Goal: Information Seeking & Learning: Check status

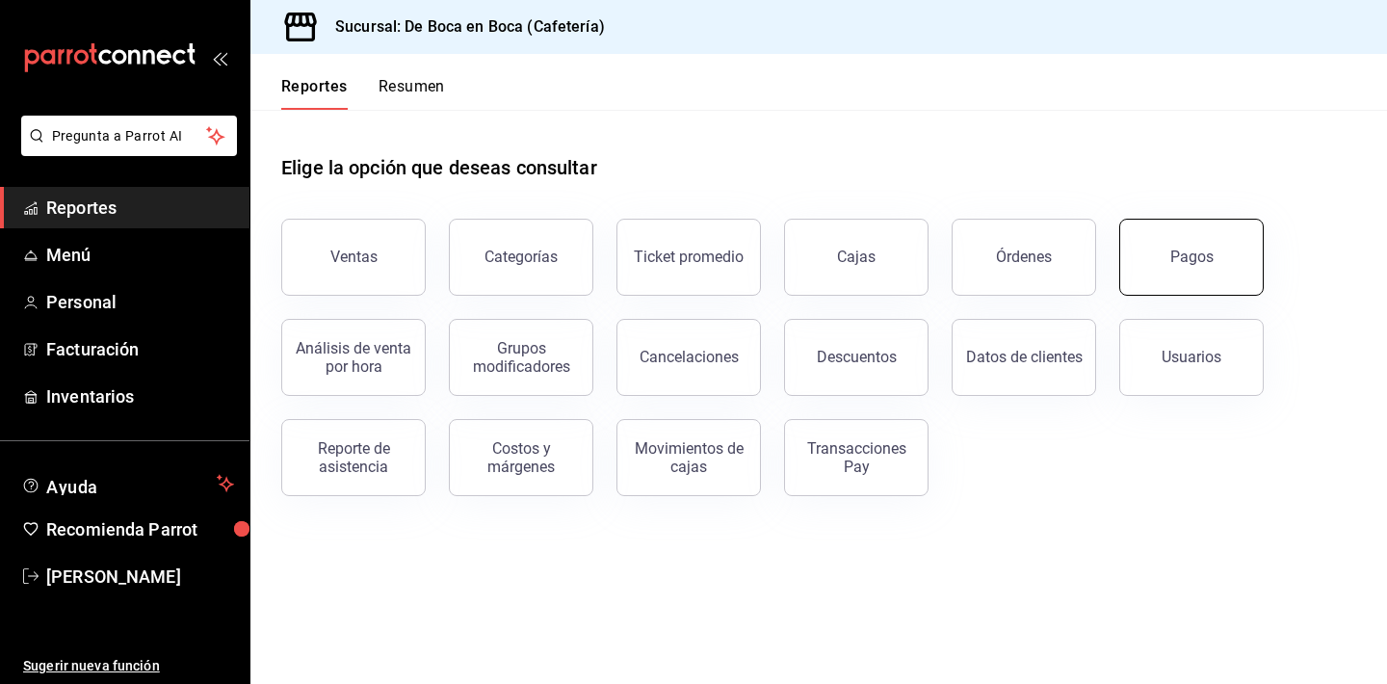
click at [1210, 257] on div "Pagos" at bounding box center [1191, 256] width 43 height 18
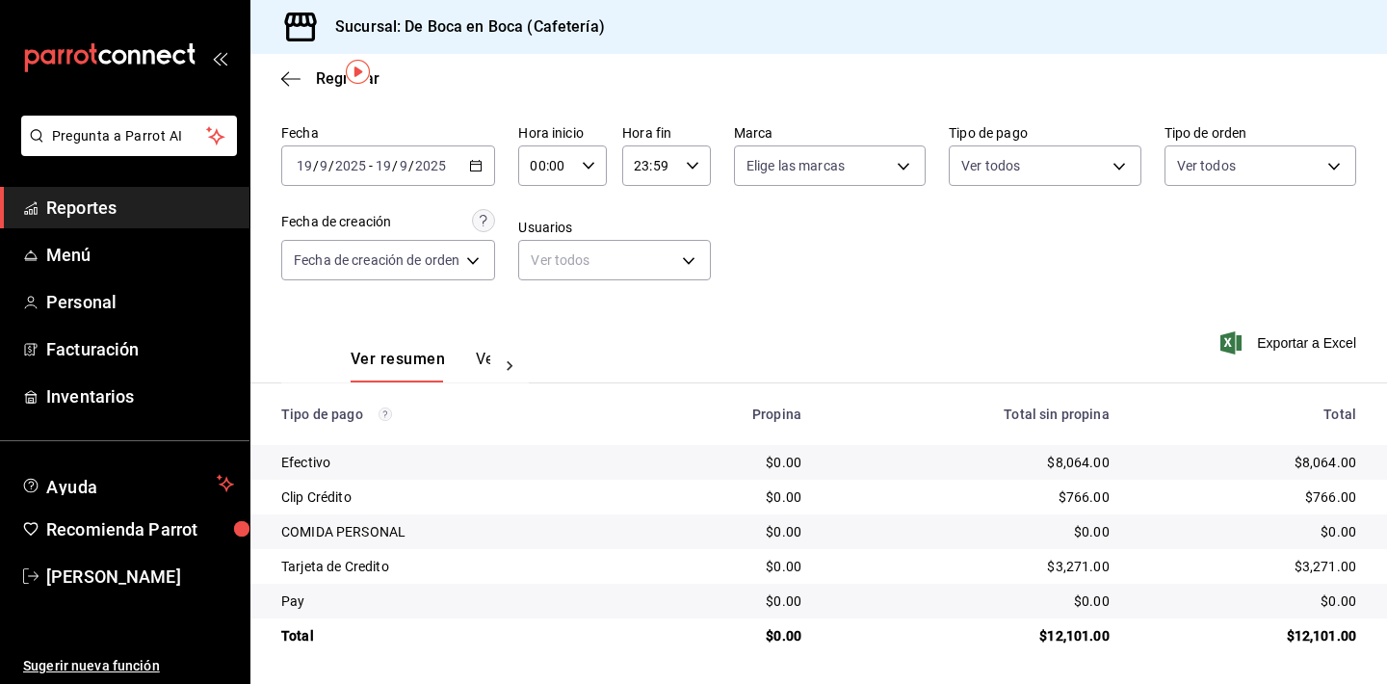
scroll to position [62, 0]
click at [314, 84] on span "Regresar" at bounding box center [330, 78] width 98 height 18
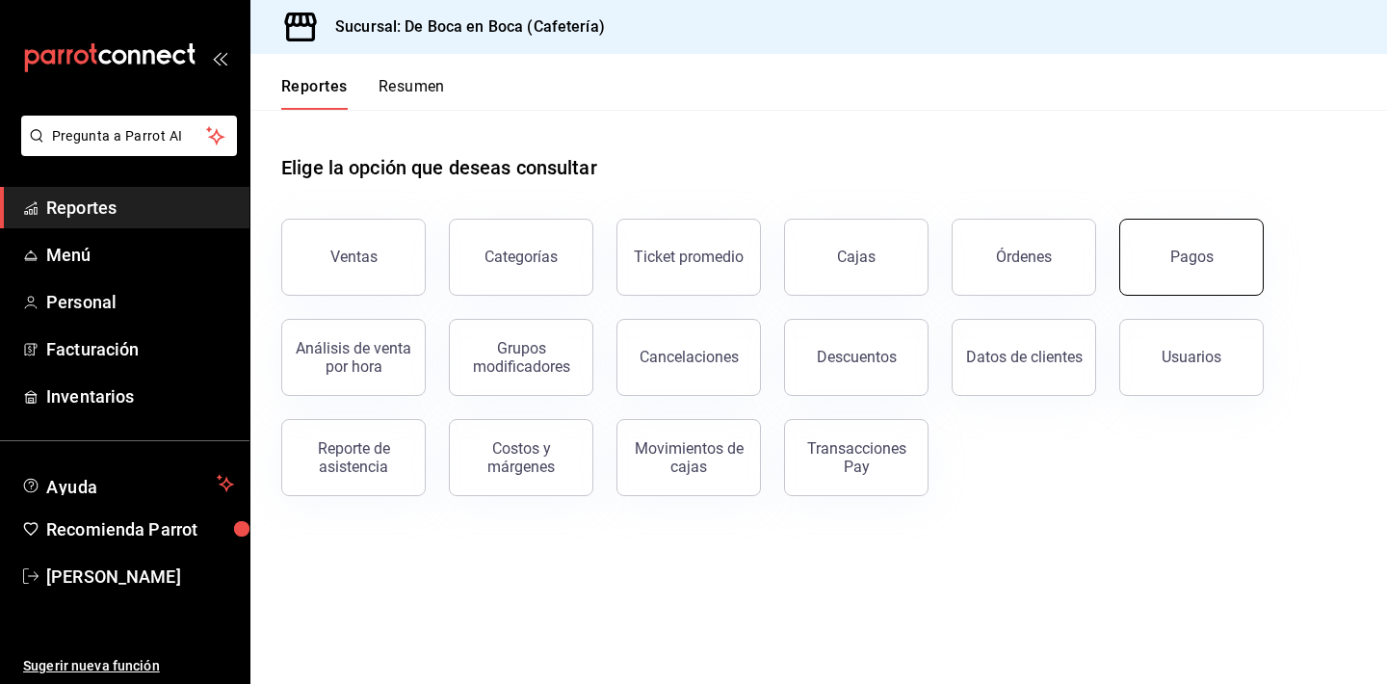
click at [1181, 264] on div "Pagos" at bounding box center [1191, 256] width 43 height 18
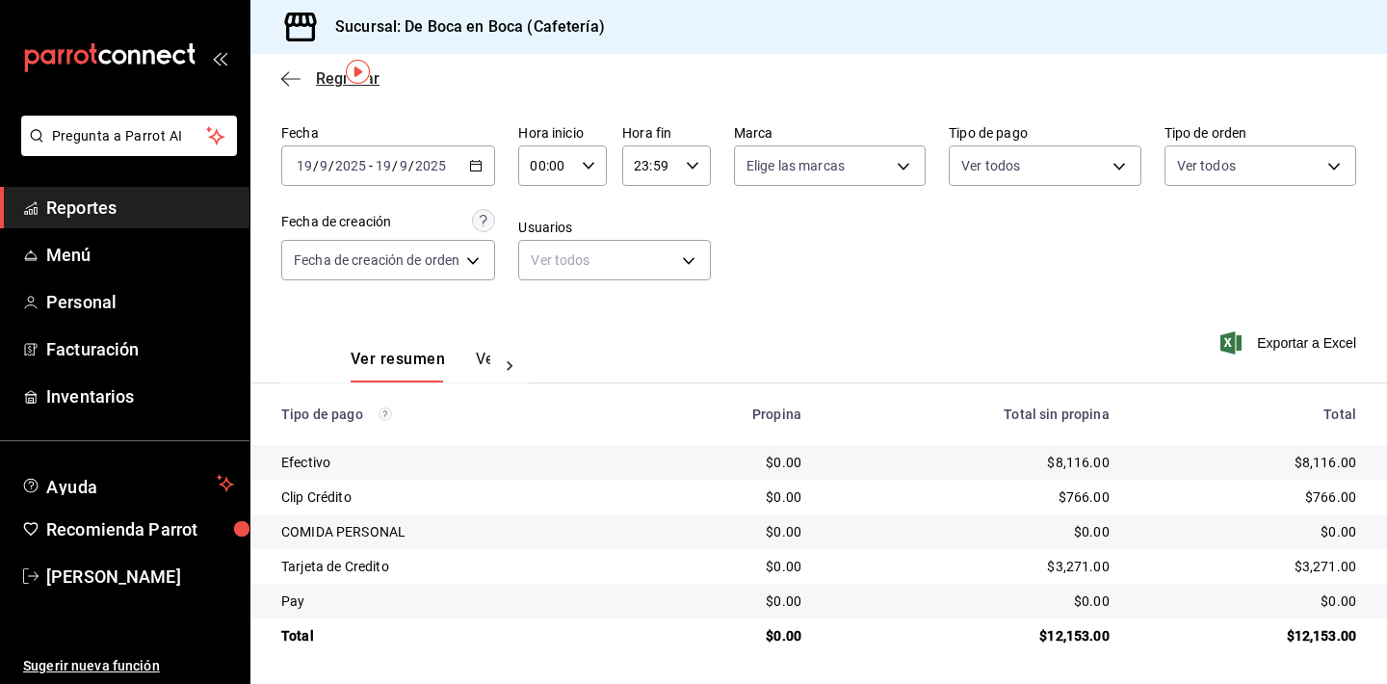
click at [324, 77] on span "Regresar" at bounding box center [348, 78] width 64 height 18
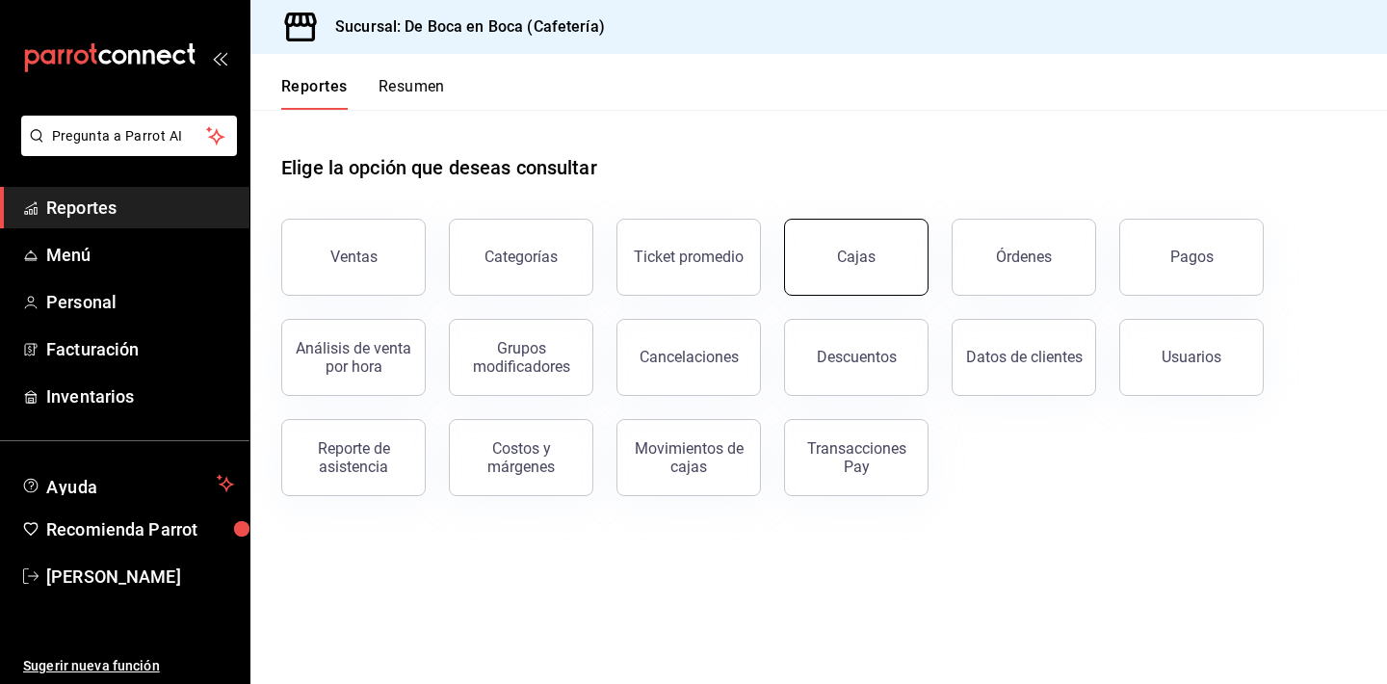
click at [824, 274] on link "Cajas" at bounding box center [856, 257] width 144 height 77
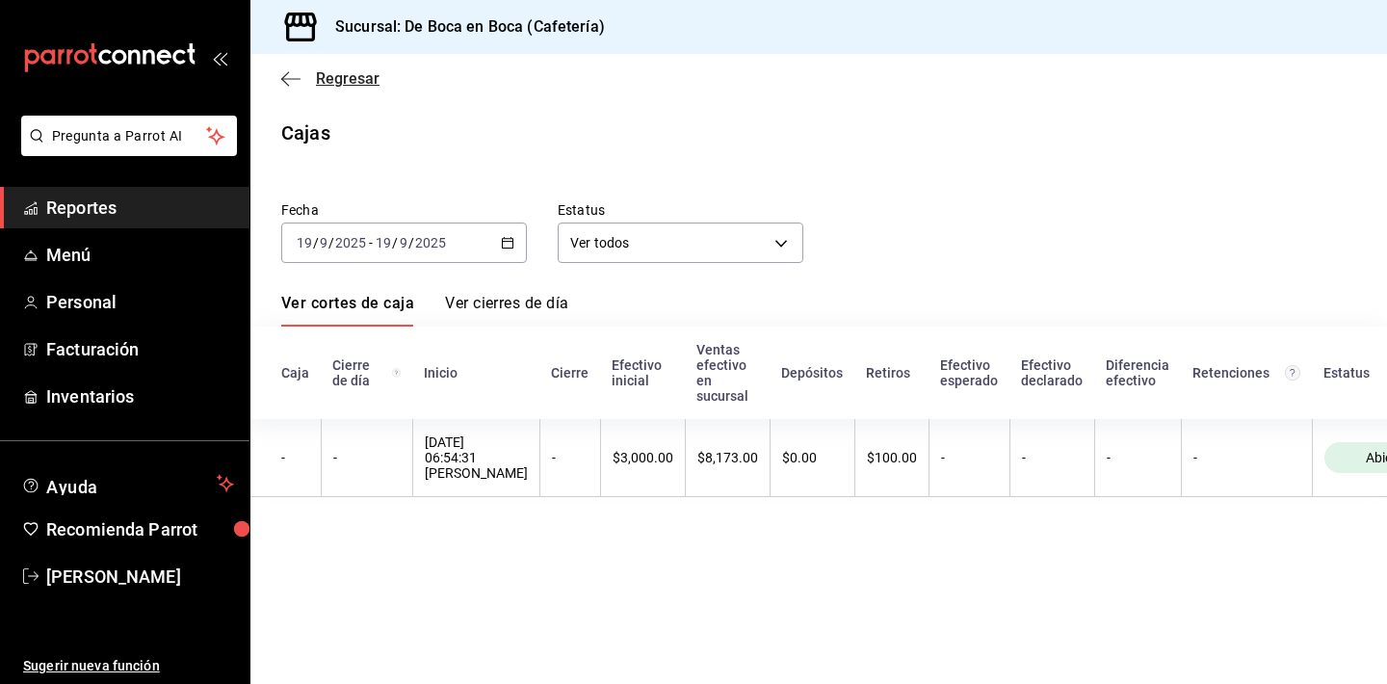
click at [350, 78] on span "Regresar" at bounding box center [348, 78] width 64 height 18
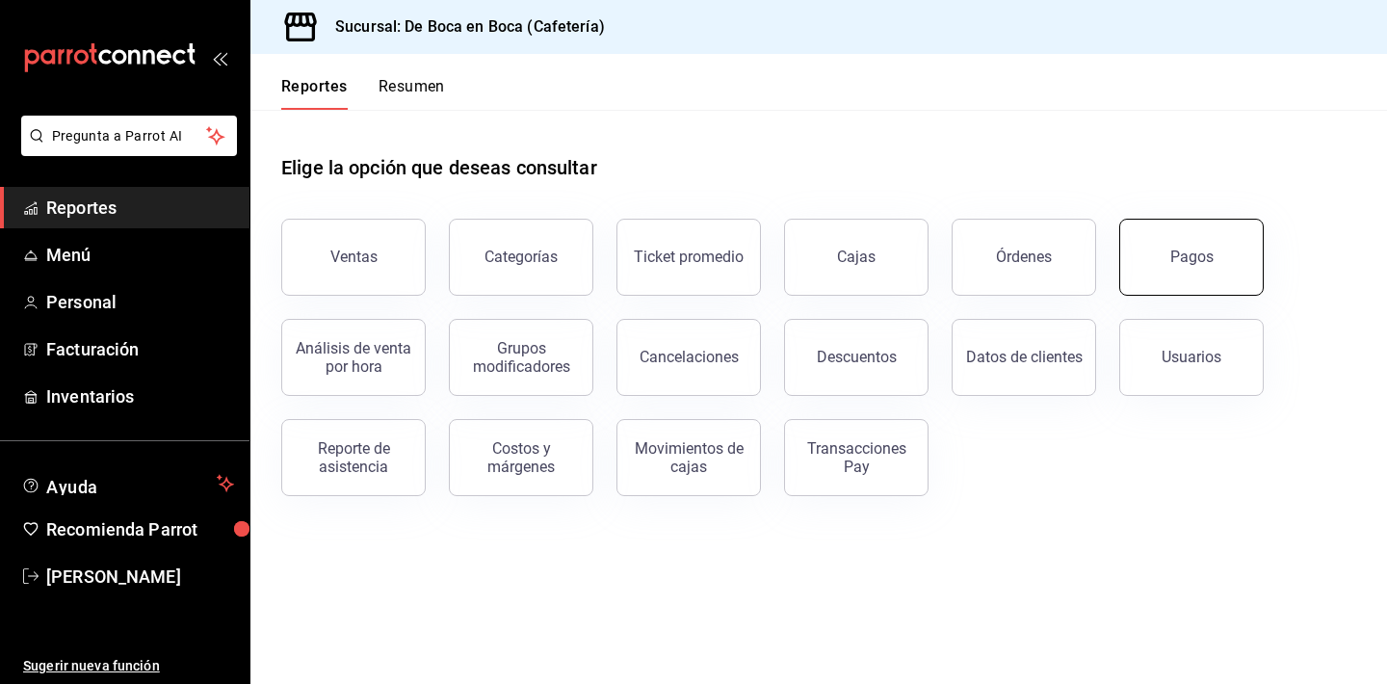
click at [1174, 276] on button "Pagos" at bounding box center [1191, 257] width 144 height 77
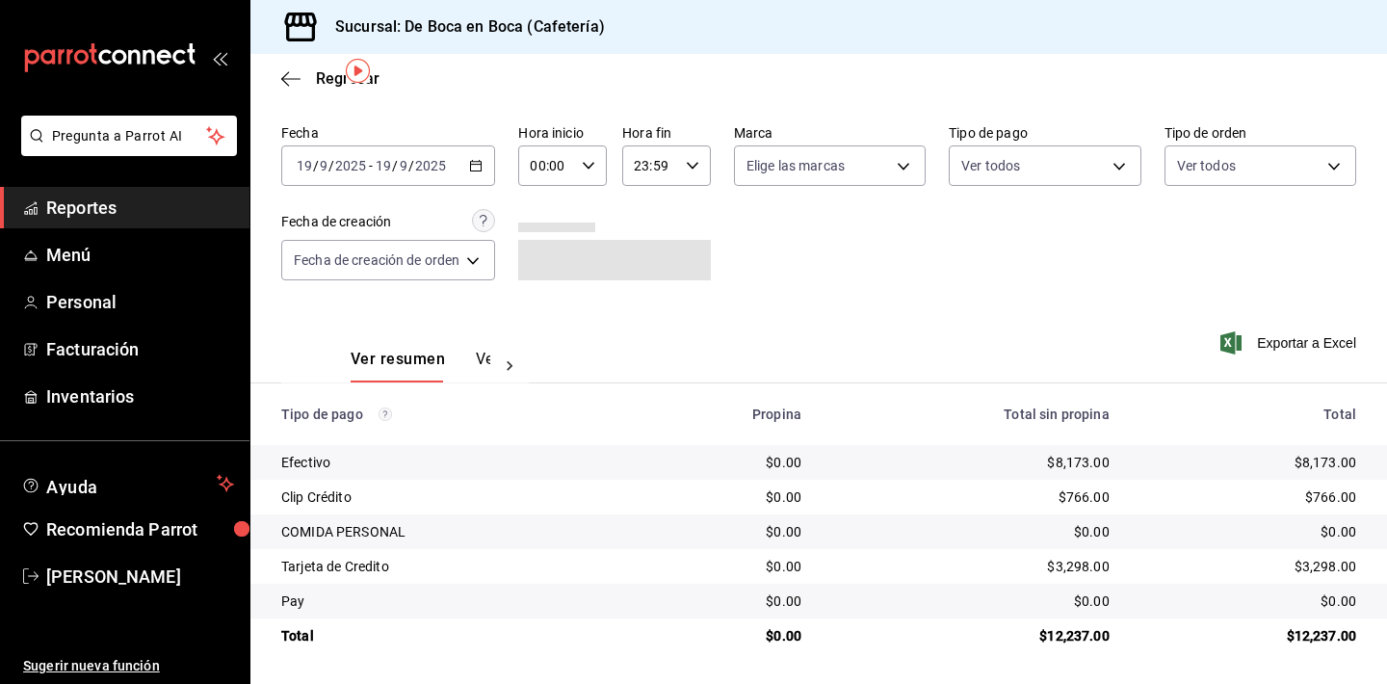
scroll to position [62, 0]
click at [320, 80] on span "Regresar" at bounding box center [348, 78] width 64 height 18
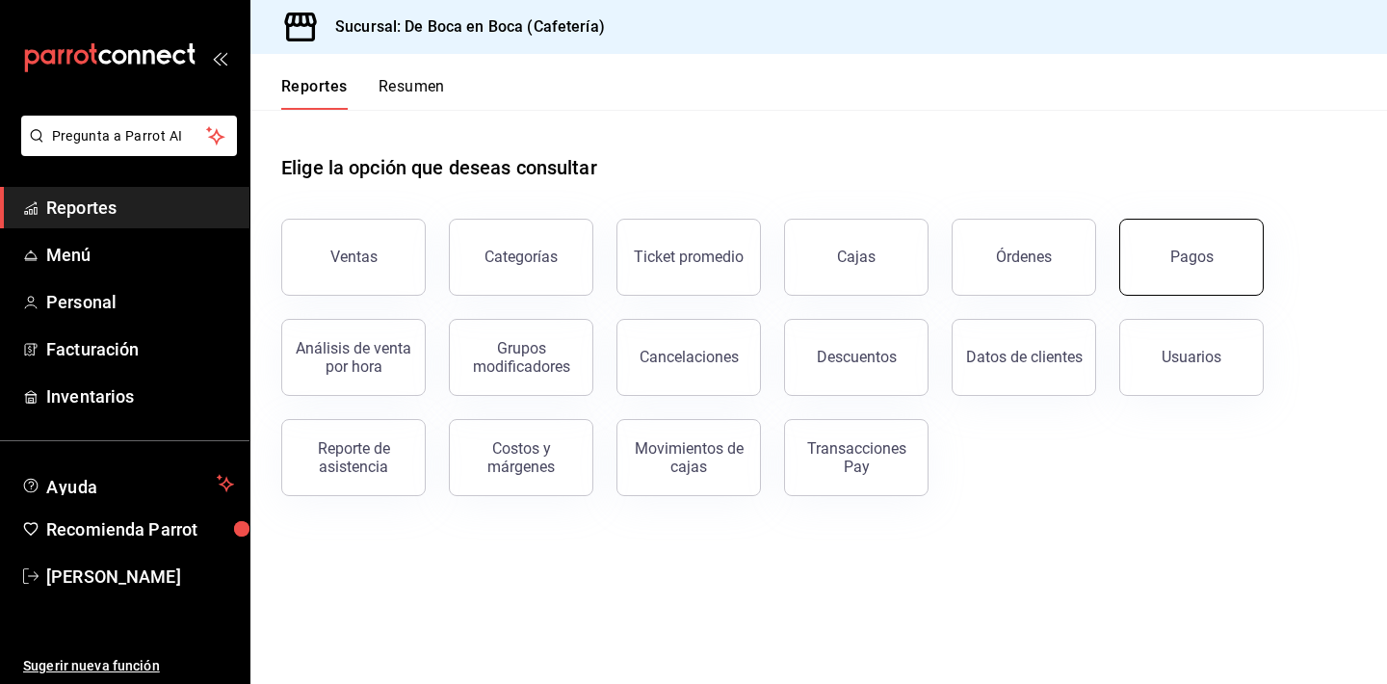
click at [1202, 257] on div "Pagos" at bounding box center [1191, 256] width 43 height 18
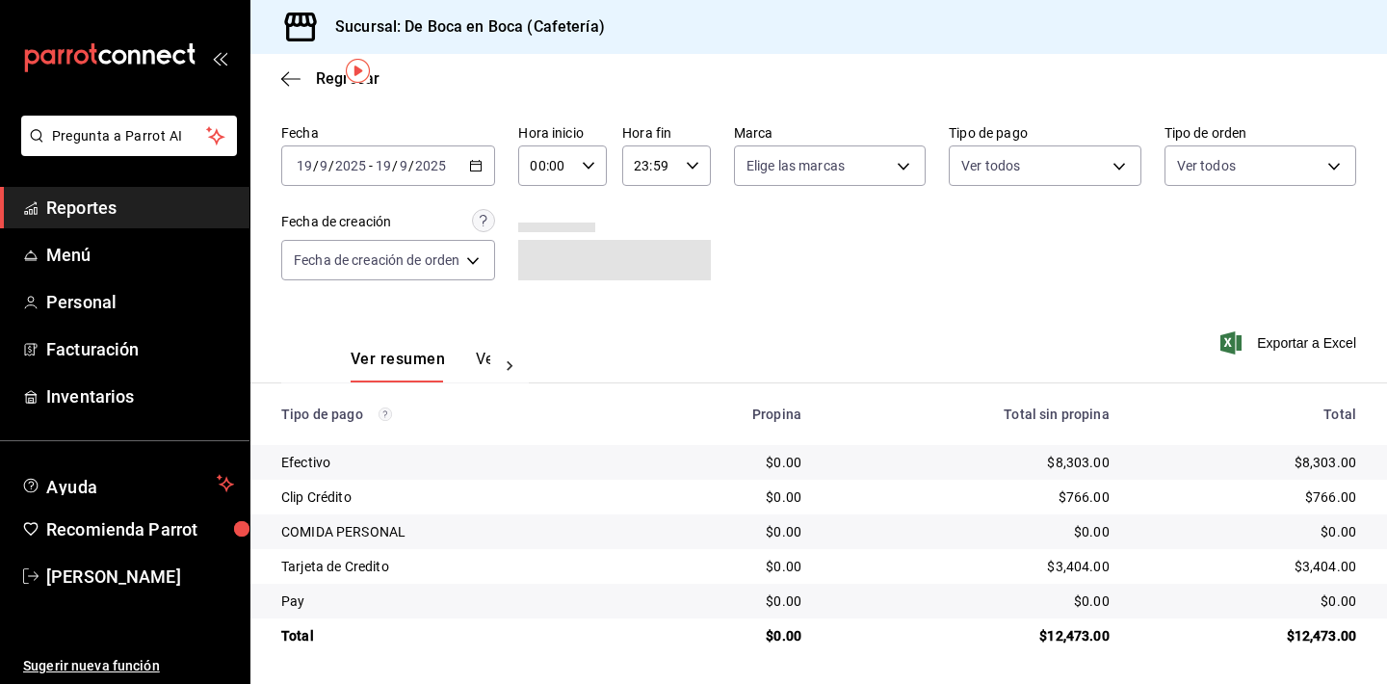
scroll to position [62, 0]
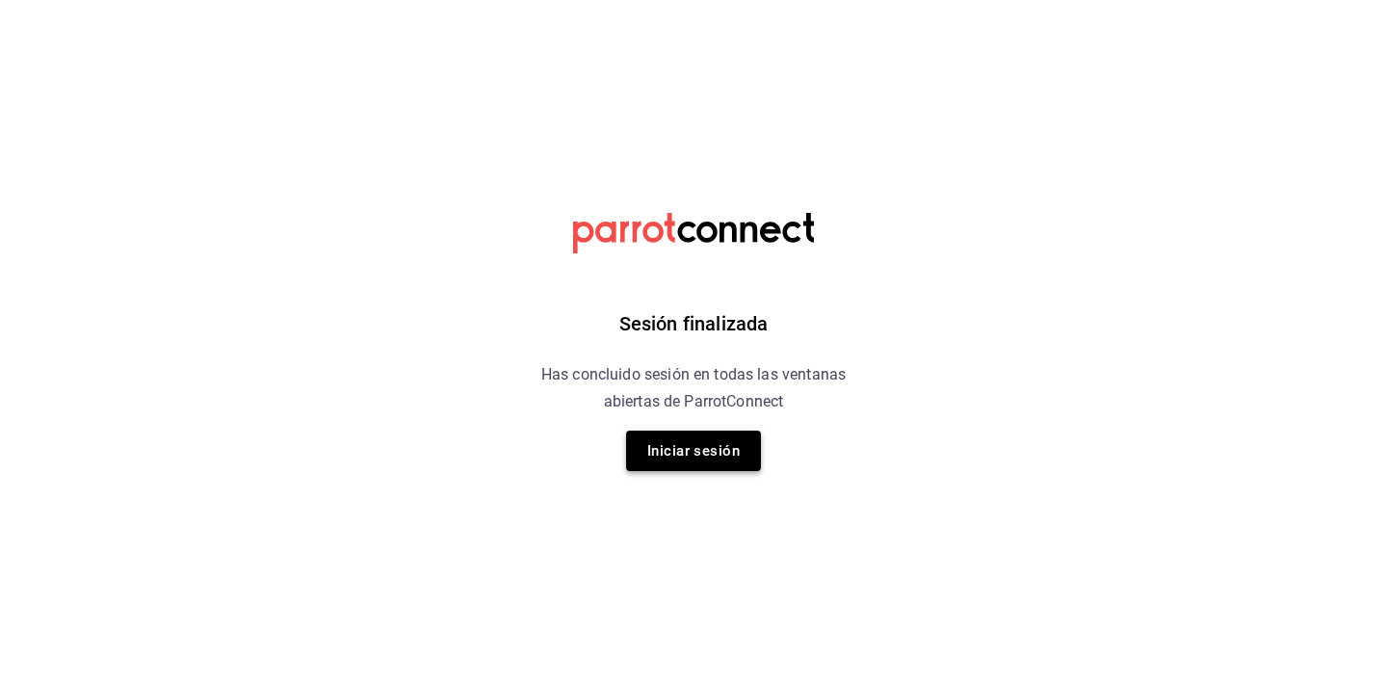
click at [684, 461] on button "Iniciar sesión" at bounding box center [693, 450] width 135 height 40
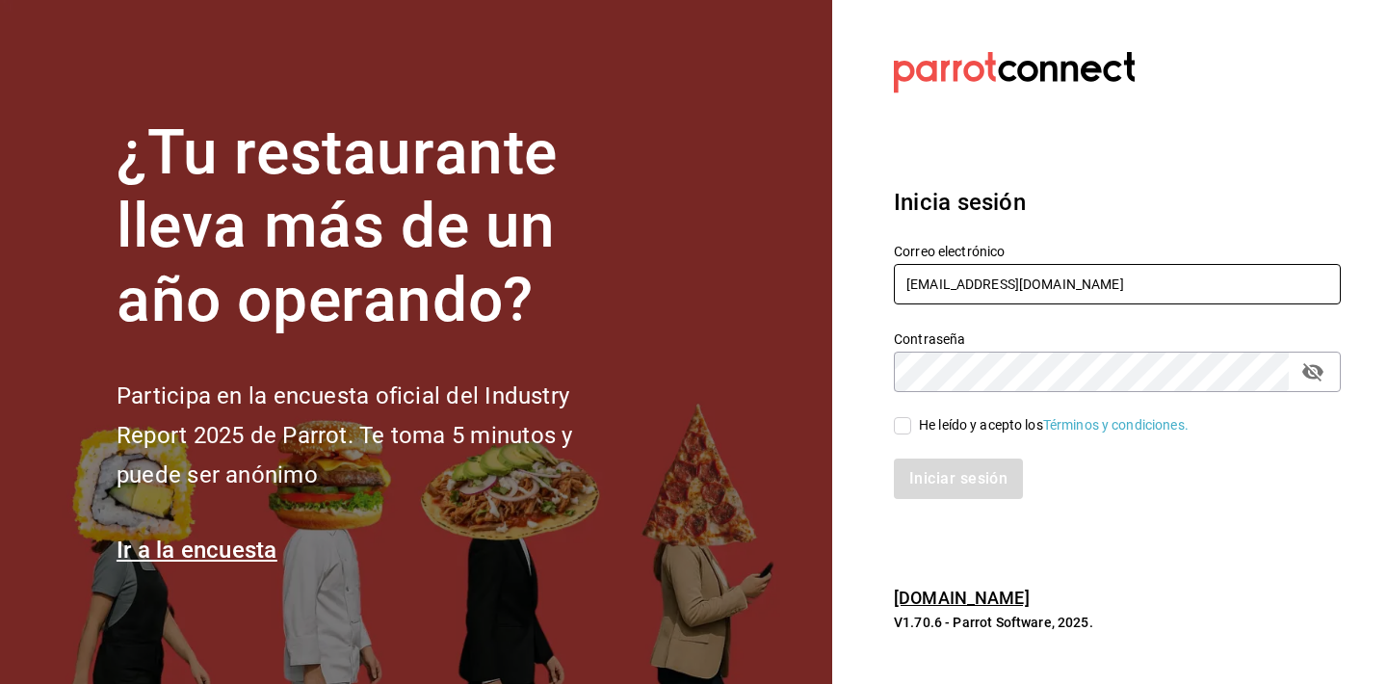
type input "gerente.esca.tepepan@debocaenboca.net"
click at [1320, 381] on icon "passwordField" at bounding box center [1312, 371] width 23 height 23
click at [906, 428] on input "He leído y acepto los Términos y condiciones." at bounding box center [902, 425] width 17 height 17
checkbox input "true"
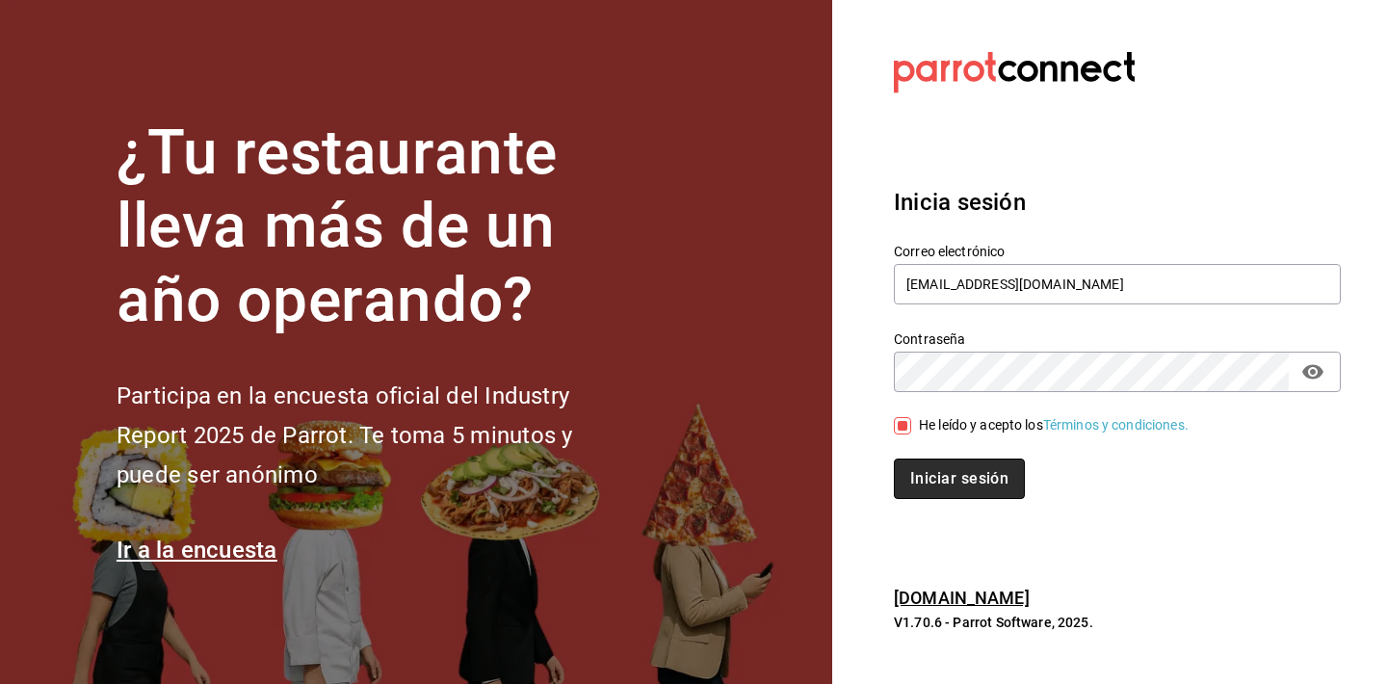
click at [945, 490] on button "Iniciar sesión" at bounding box center [959, 478] width 131 height 40
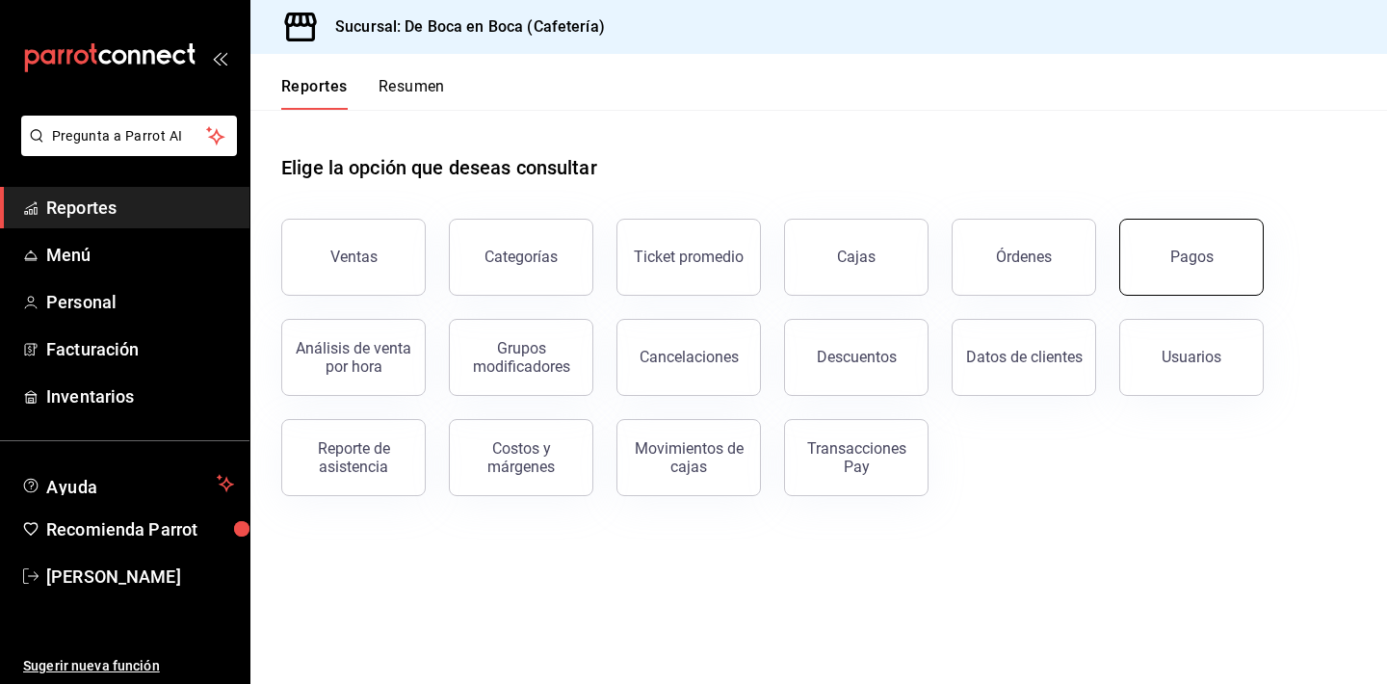
click at [1181, 273] on button "Pagos" at bounding box center [1191, 257] width 144 height 77
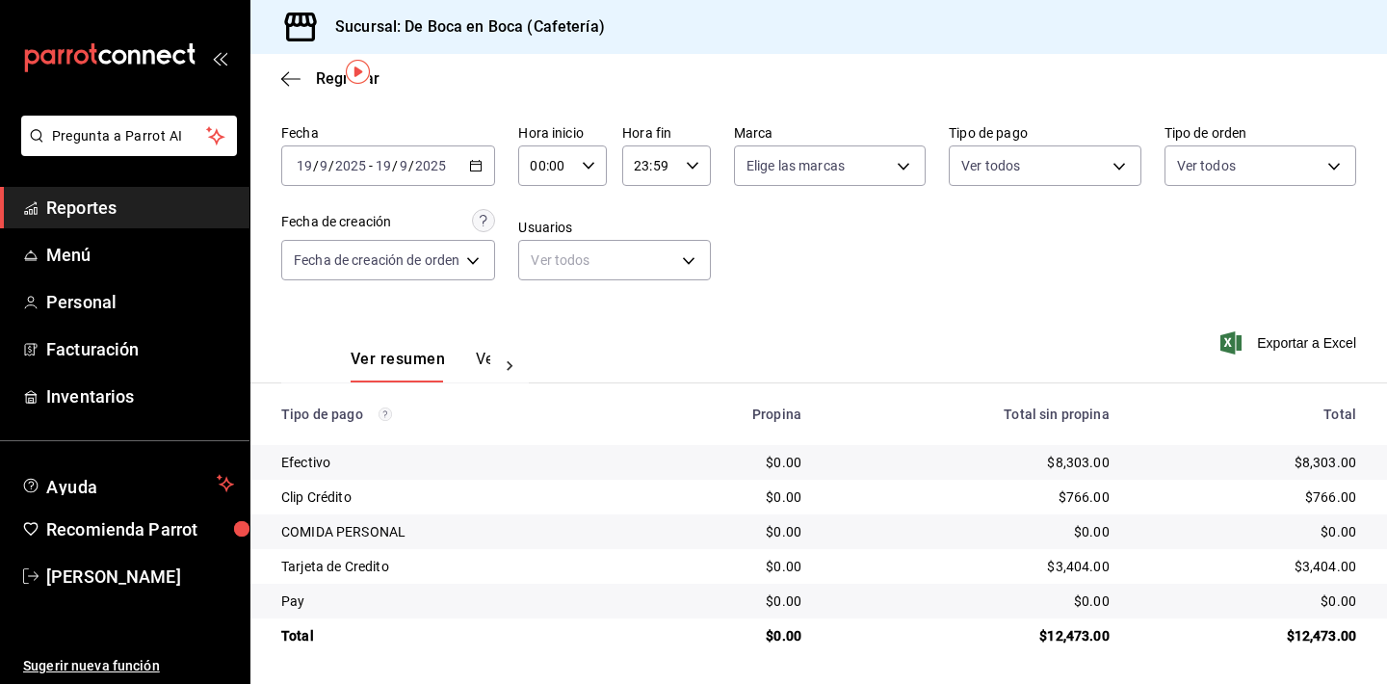
click at [330, 88] on div "Regresar" at bounding box center [818, 78] width 1136 height 49
click at [329, 81] on span "Regresar" at bounding box center [348, 78] width 64 height 18
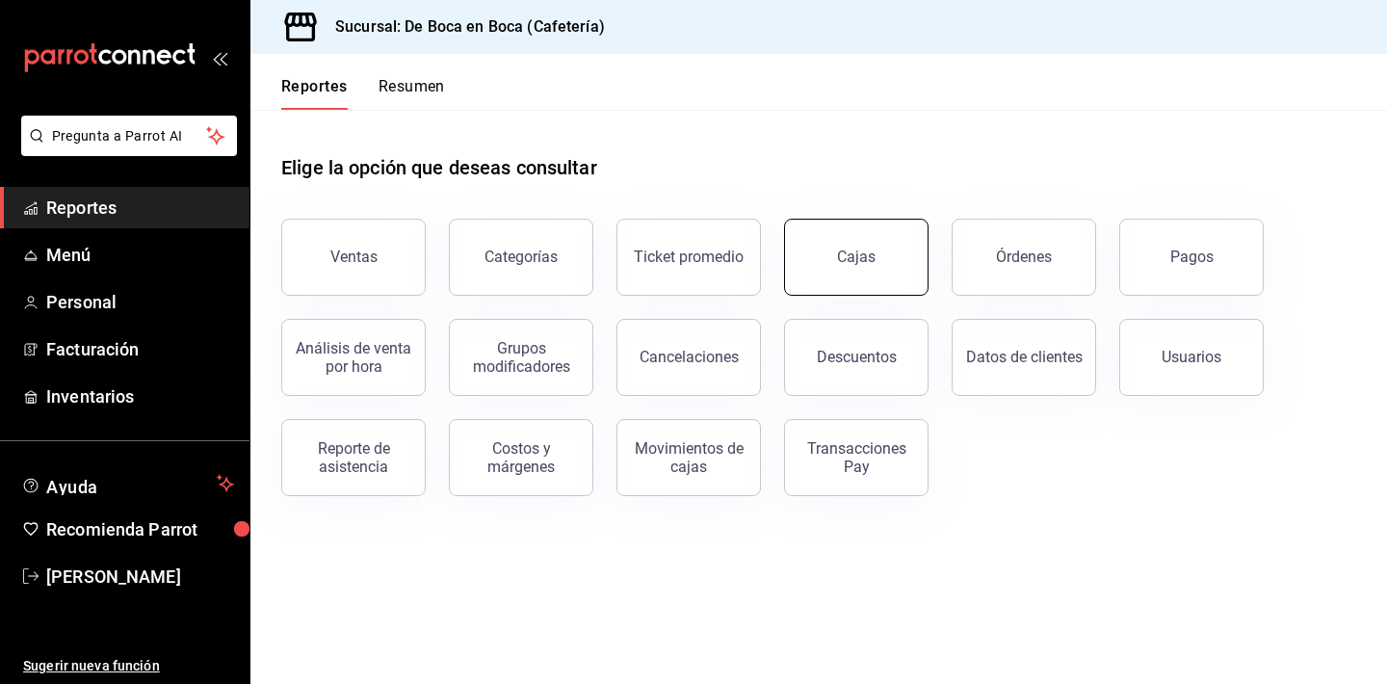
click at [870, 293] on div "Cajas" at bounding box center [845, 245] width 168 height 100
click at [879, 237] on link "Cajas" at bounding box center [856, 257] width 144 height 77
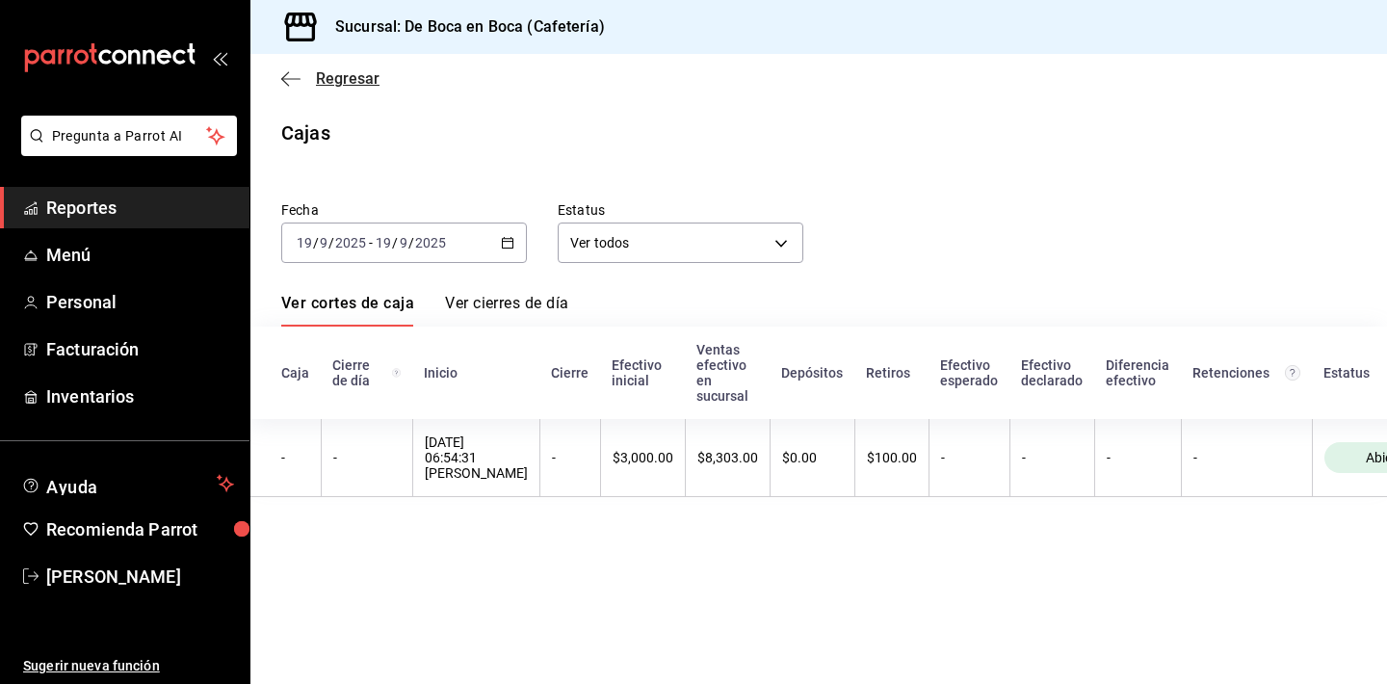
click at [349, 85] on span "Regresar" at bounding box center [348, 78] width 64 height 18
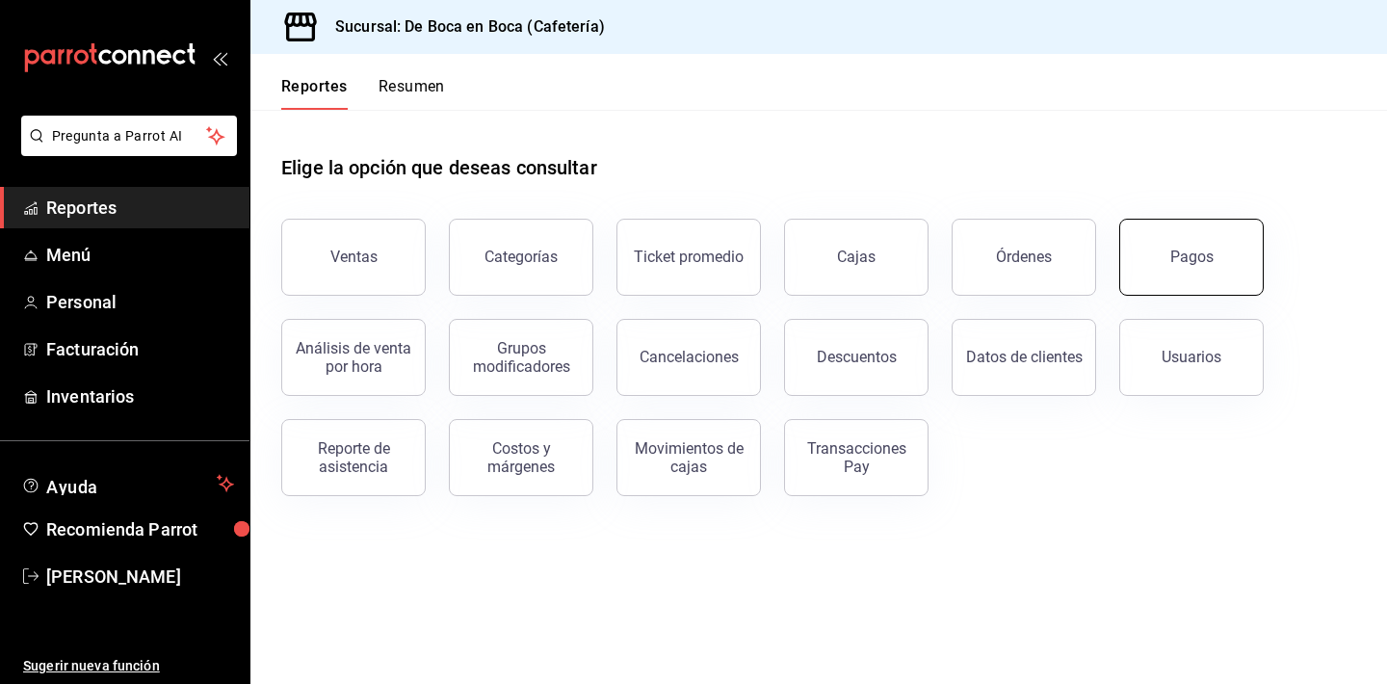
click at [1172, 284] on button "Pagos" at bounding box center [1191, 257] width 144 height 77
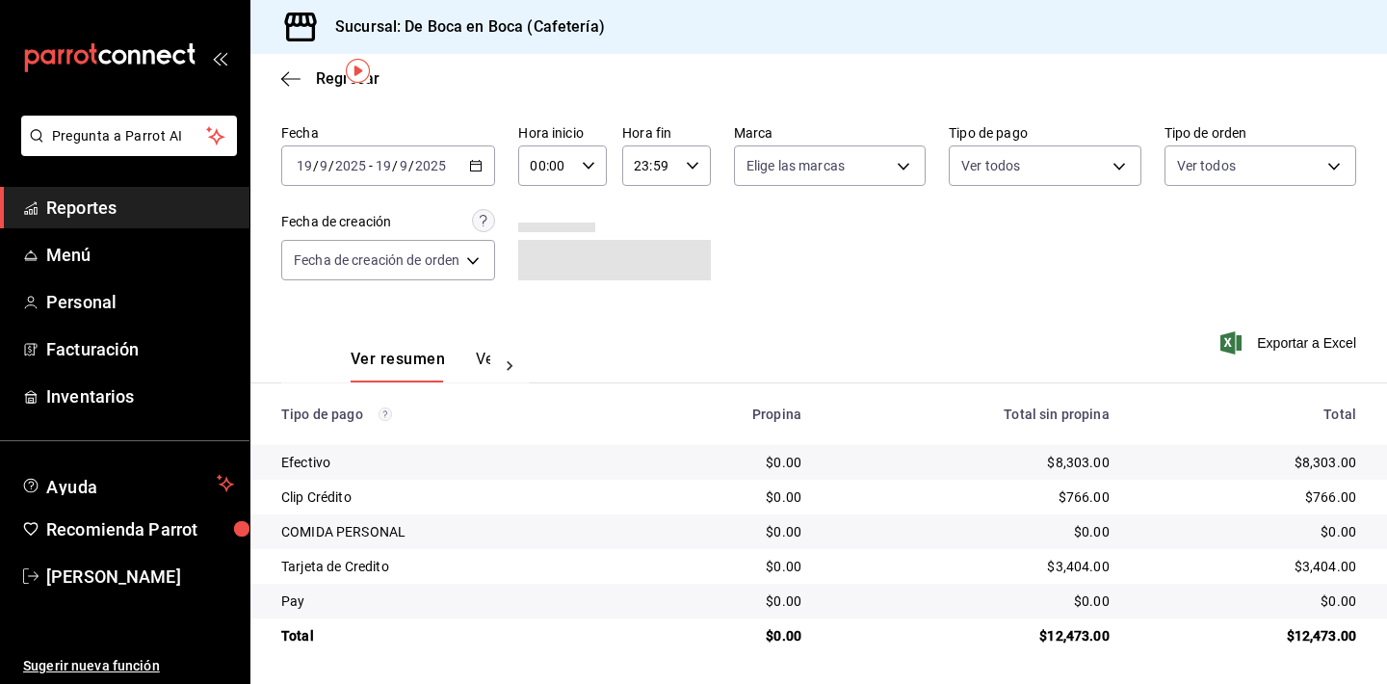
scroll to position [62, 0]
click at [326, 79] on span "Regresar" at bounding box center [348, 78] width 64 height 18
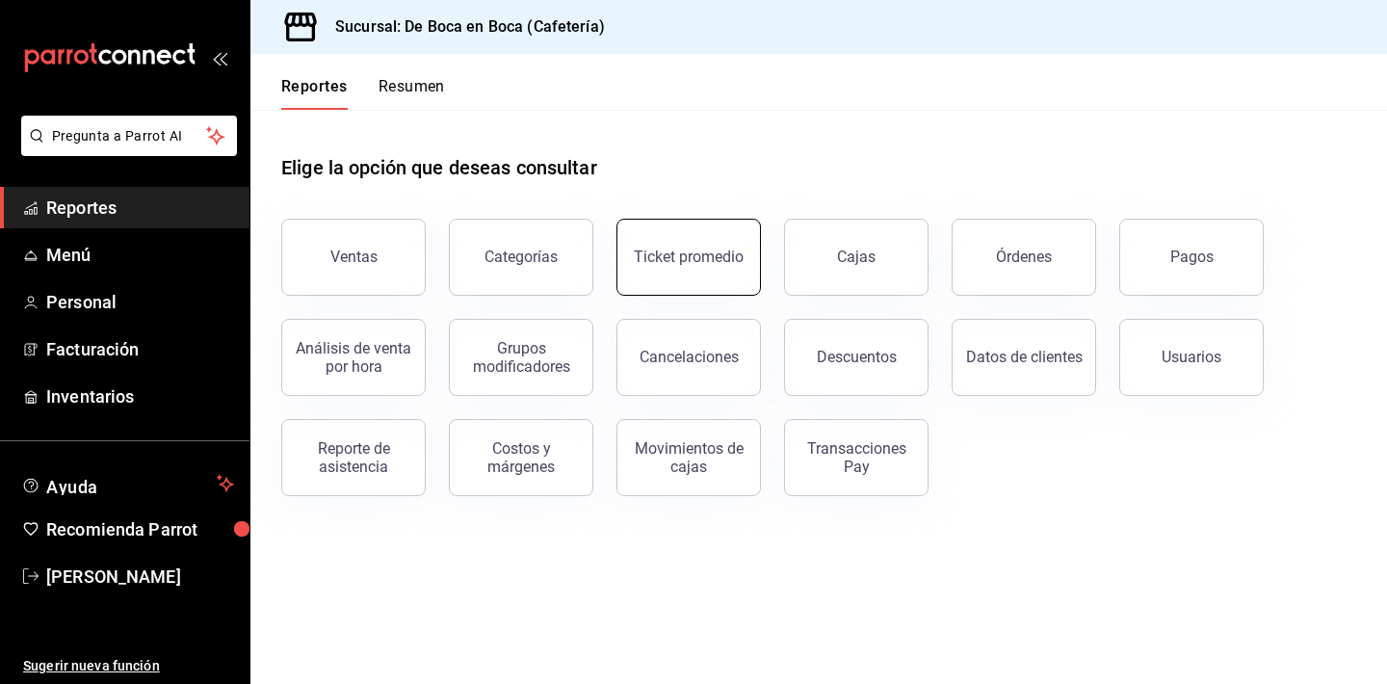
click at [745, 268] on button "Ticket promedio" at bounding box center [688, 257] width 144 height 77
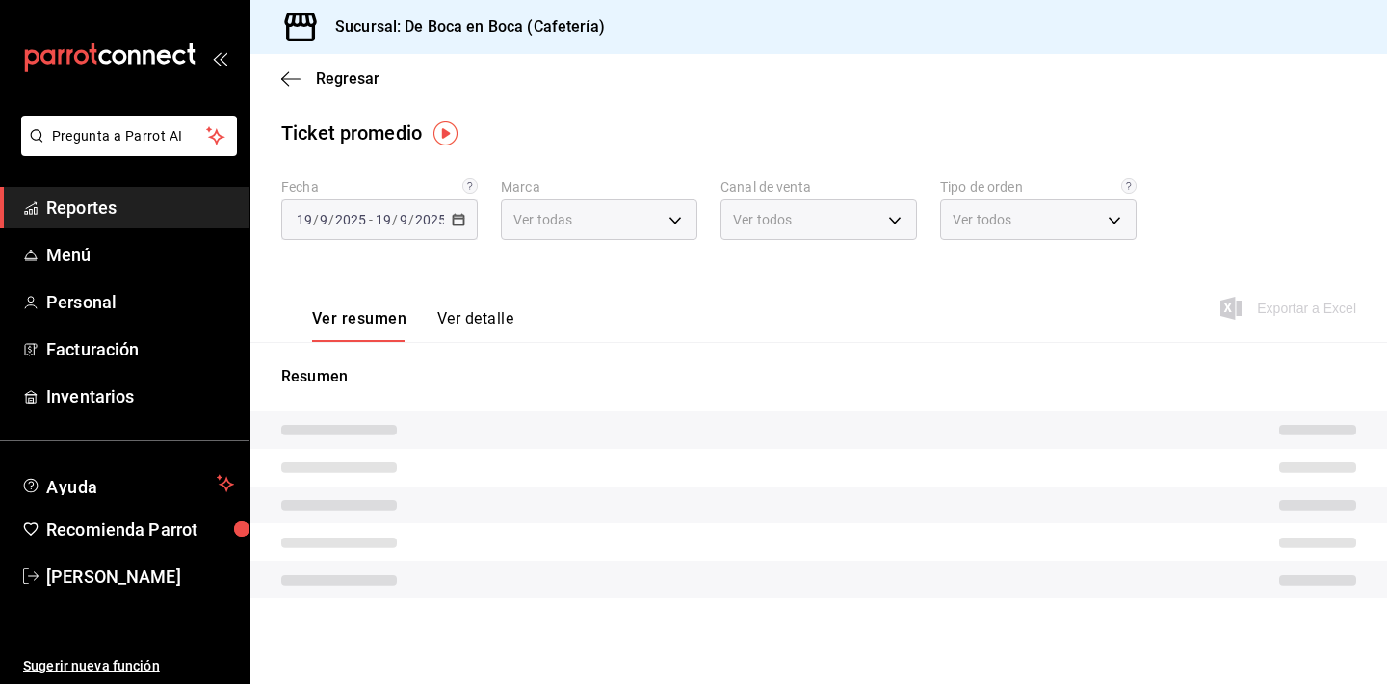
type input "4eab8db2-e1dc-4fb3-9b1f-7fa82010a4f3"
type input "PARROT,UBER_EATS,RAPPI,DIDI_FOOD,ONLINE"
type input "61aa6ed0-89e8-4ade-ab8f-9d5a6c3a5d55,64c7675a-ad12-4e92-a92e-381dad39d6f0,EXTER…"
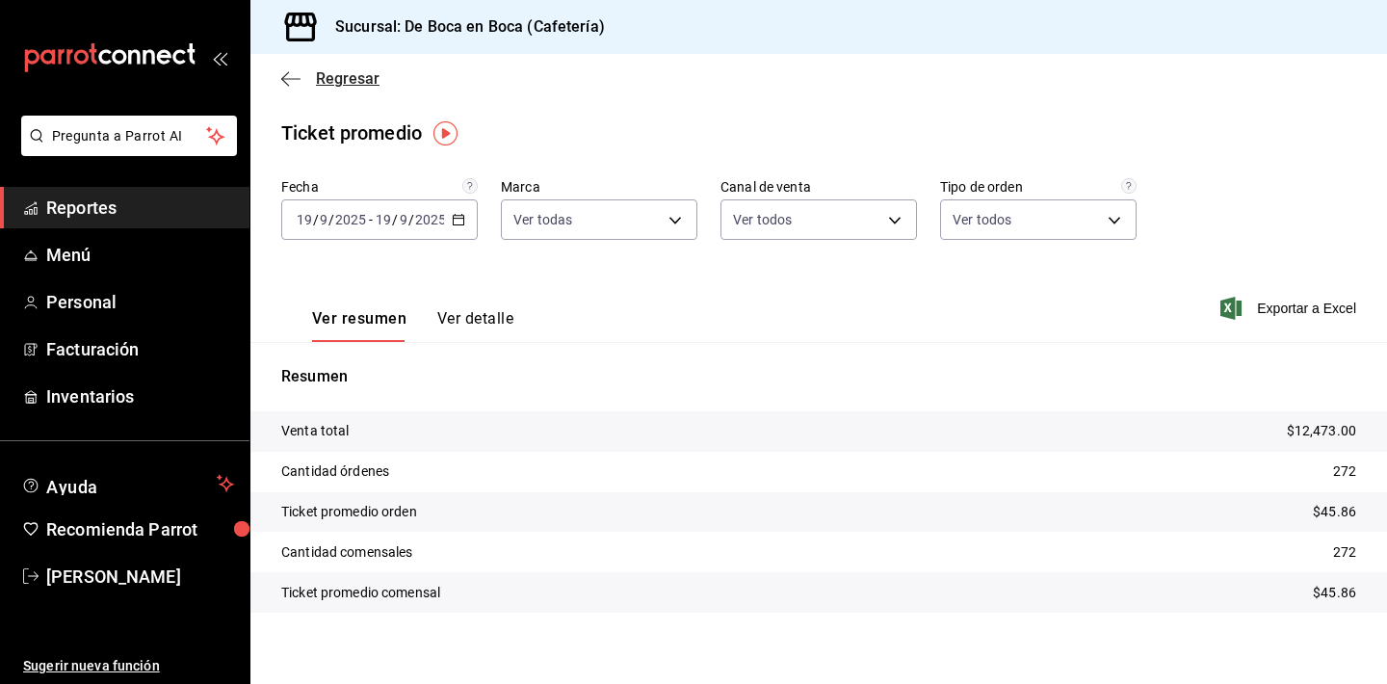
click at [354, 80] on span "Regresar" at bounding box center [348, 78] width 64 height 18
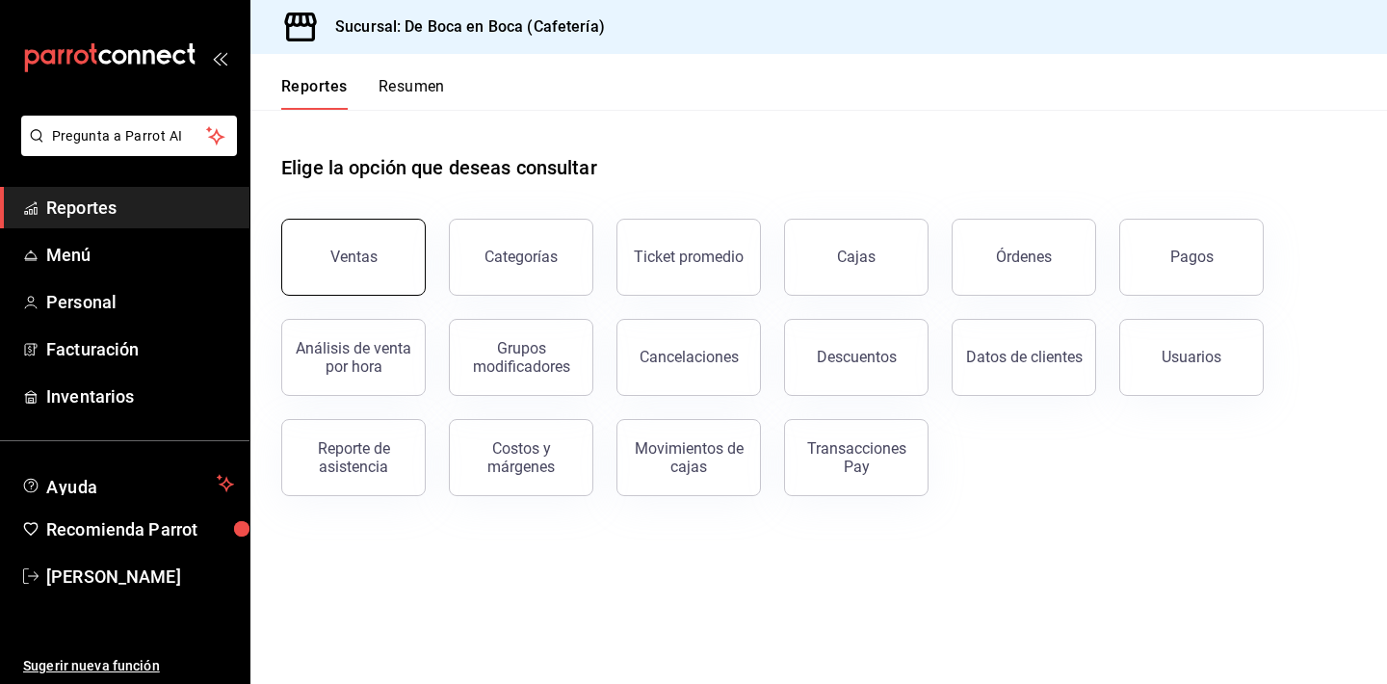
click at [404, 258] on button "Ventas" at bounding box center [353, 257] width 144 height 77
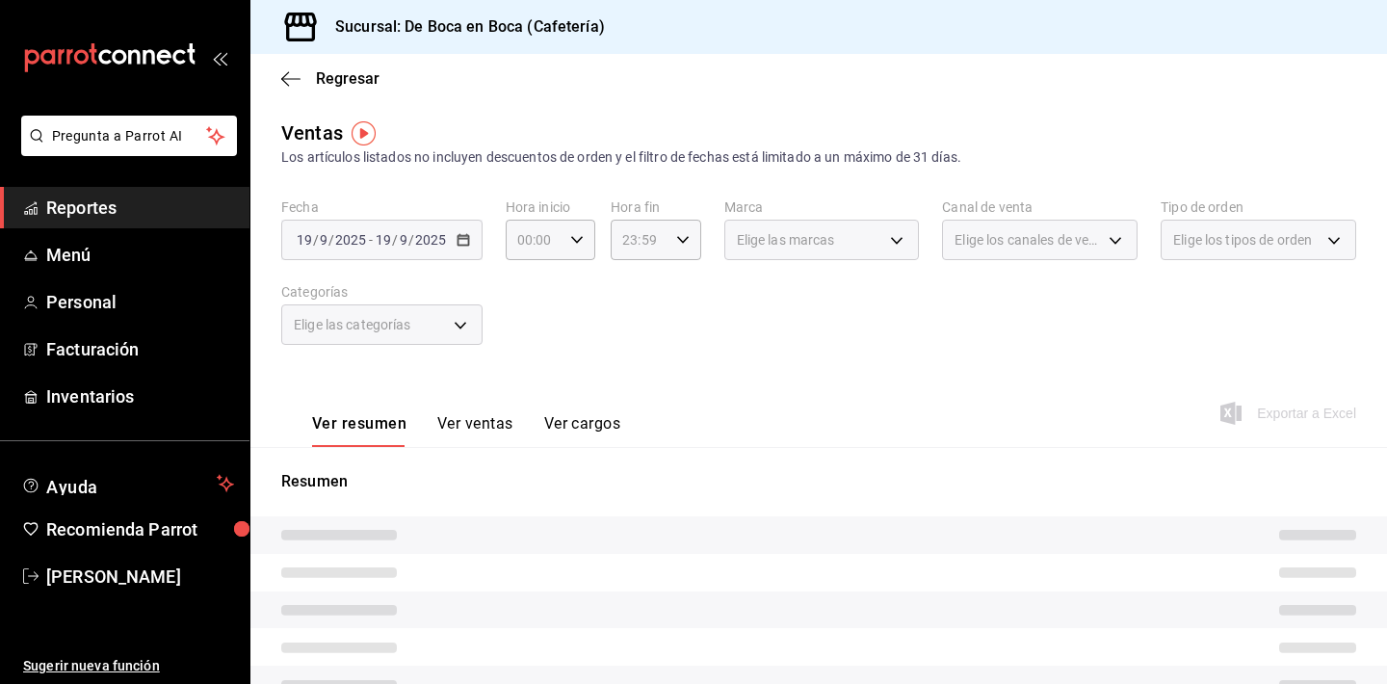
click at [469, 422] on button "Ver ventas" at bounding box center [475, 430] width 76 height 33
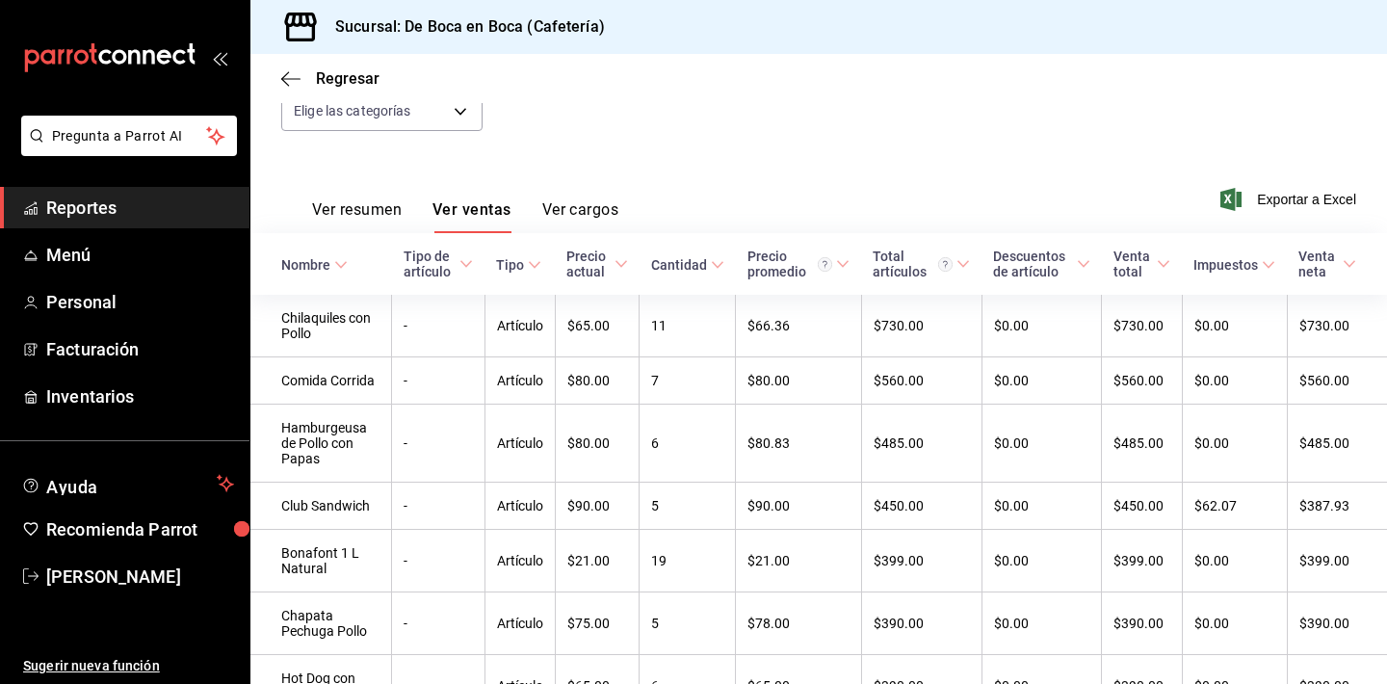
scroll to position [270, 0]
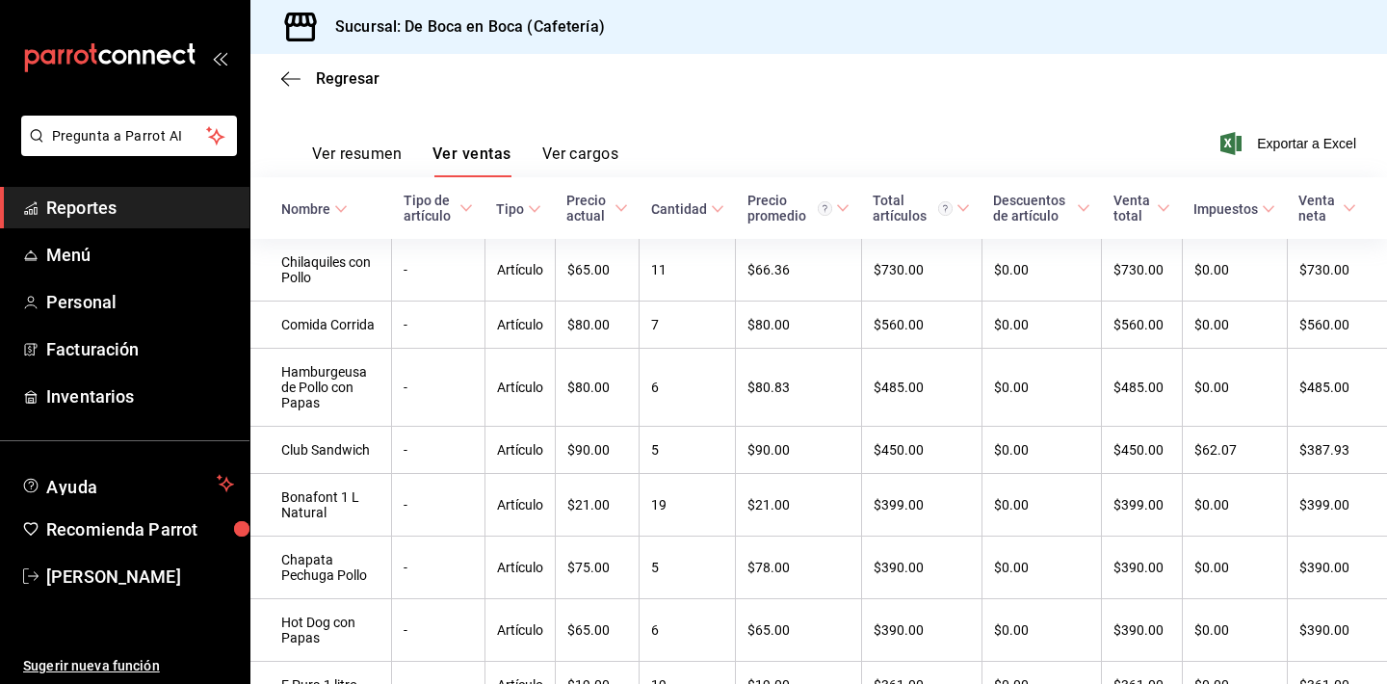
click at [707, 203] on div "Cantidad" at bounding box center [679, 208] width 56 height 15
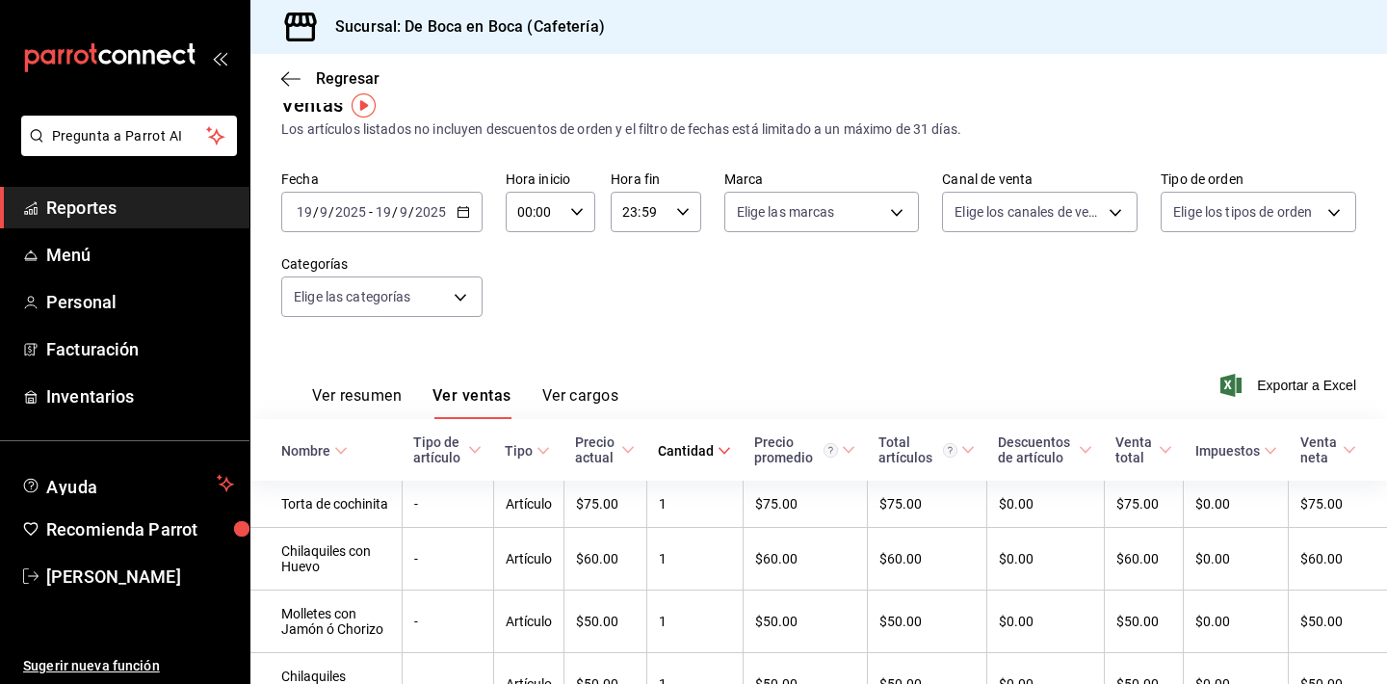
click at [695, 452] on div "Cantidad" at bounding box center [686, 450] width 56 height 15
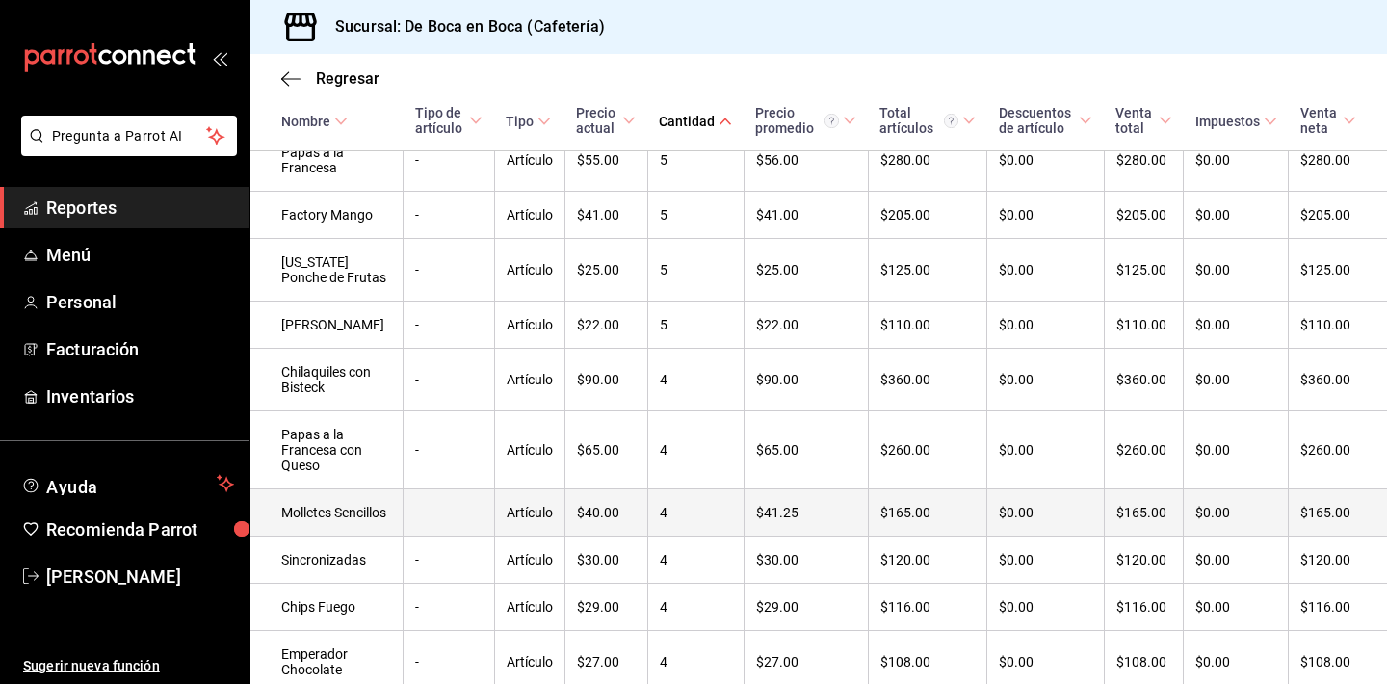
scroll to position [1381, 0]
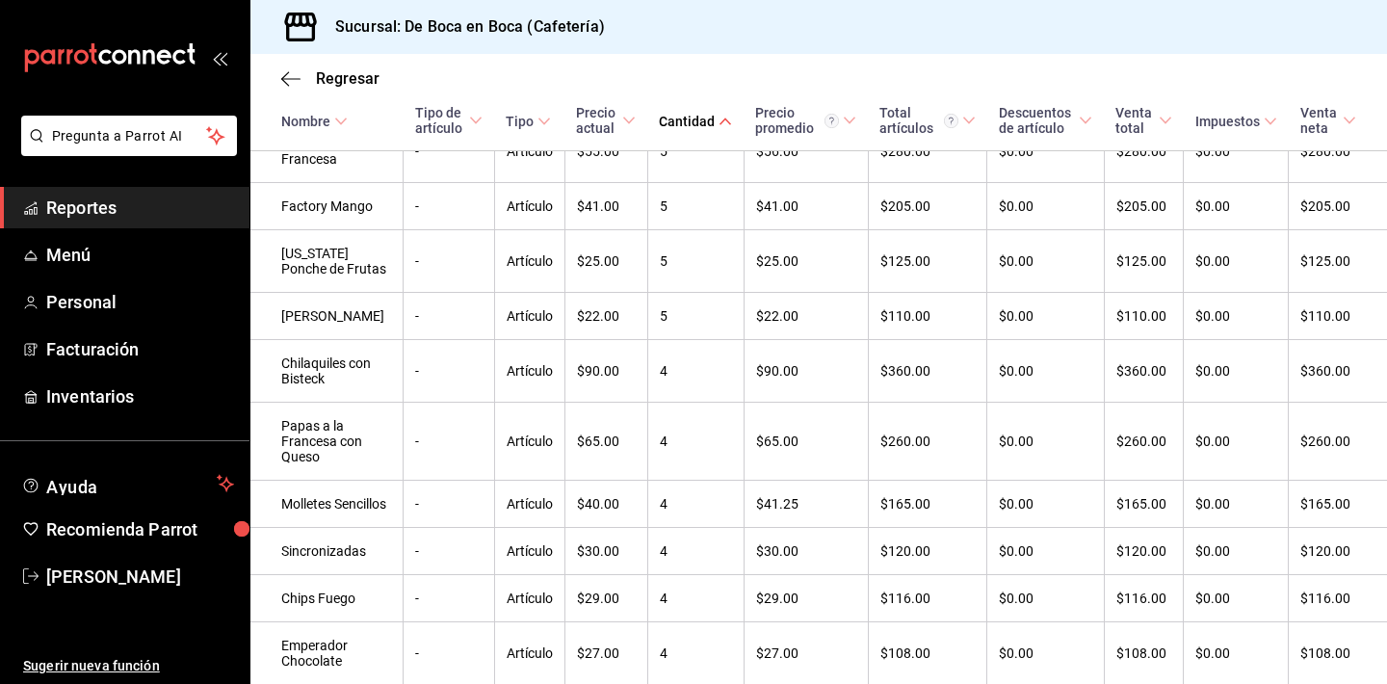
click at [714, 124] on div "Cantidad" at bounding box center [687, 121] width 56 height 15
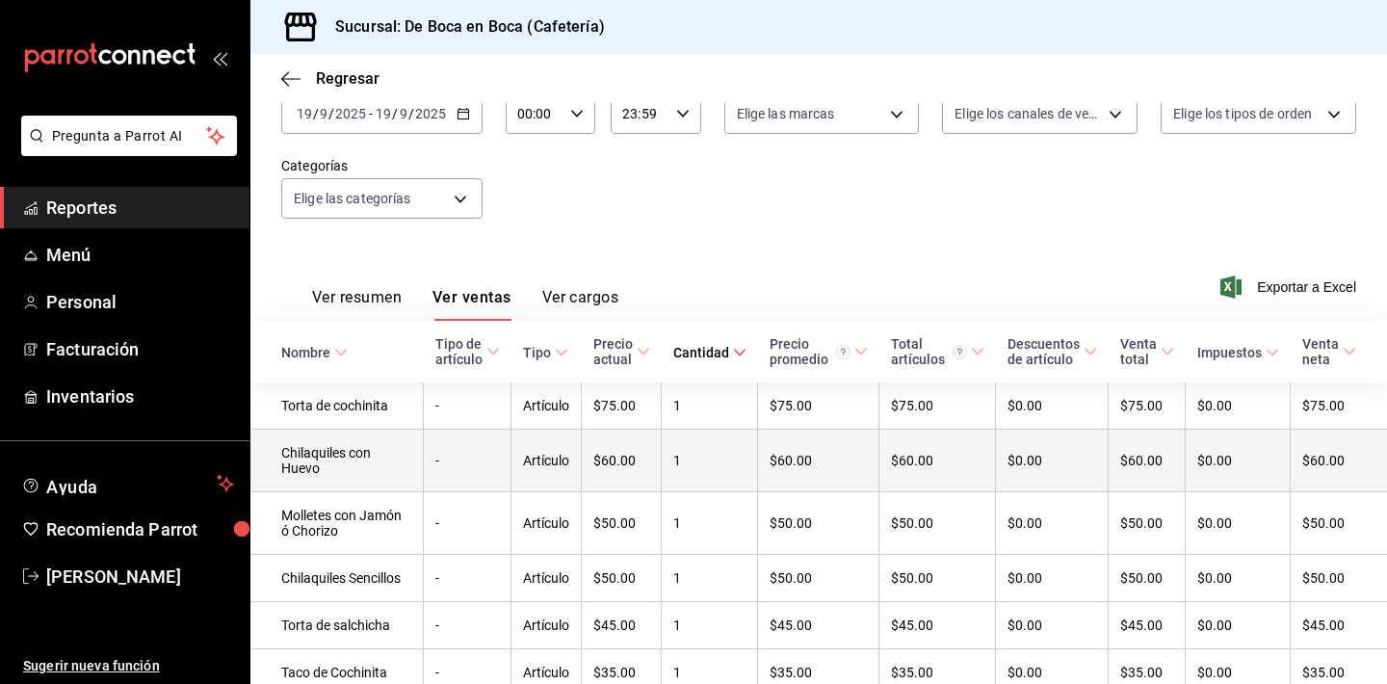
scroll to position [143, 0]
